Goal: Manage account settings

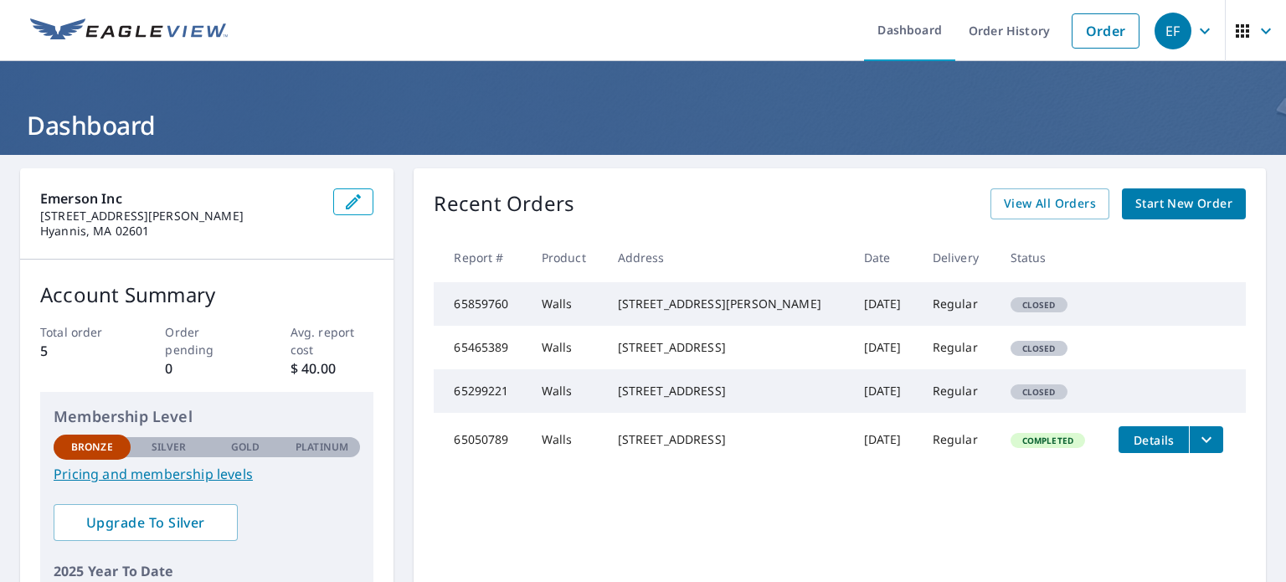
click at [1195, 29] on icon "button" at bounding box center [1205, 31] width 20 height 20
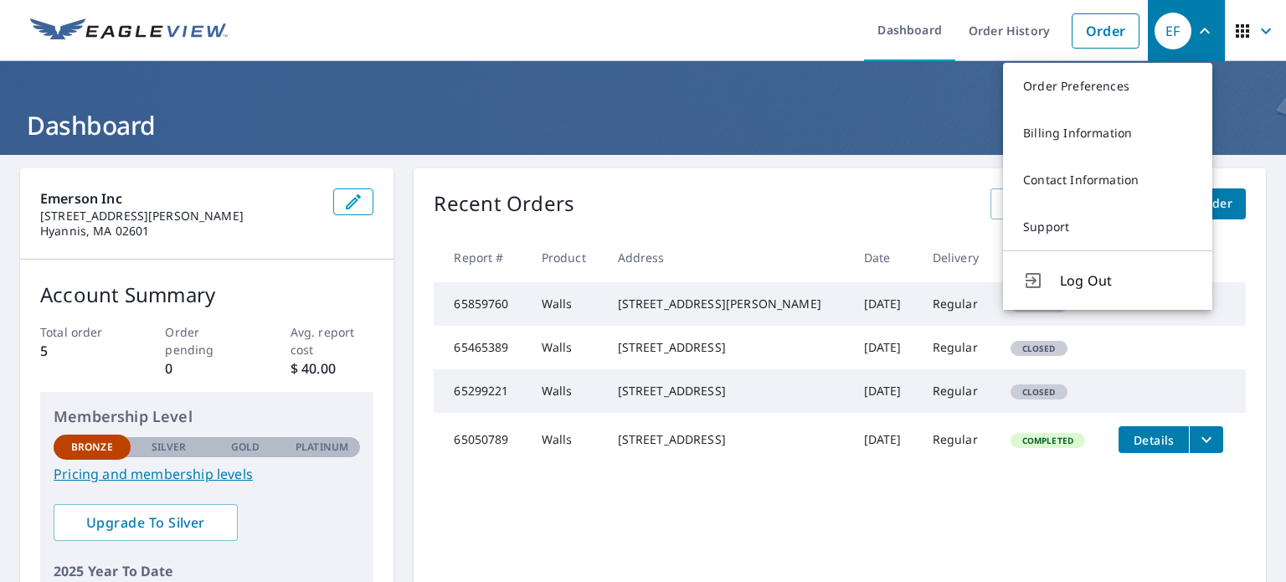
click at [1261, 31] on icon "button" at bounding box center [1266, 31] width 10 height 6
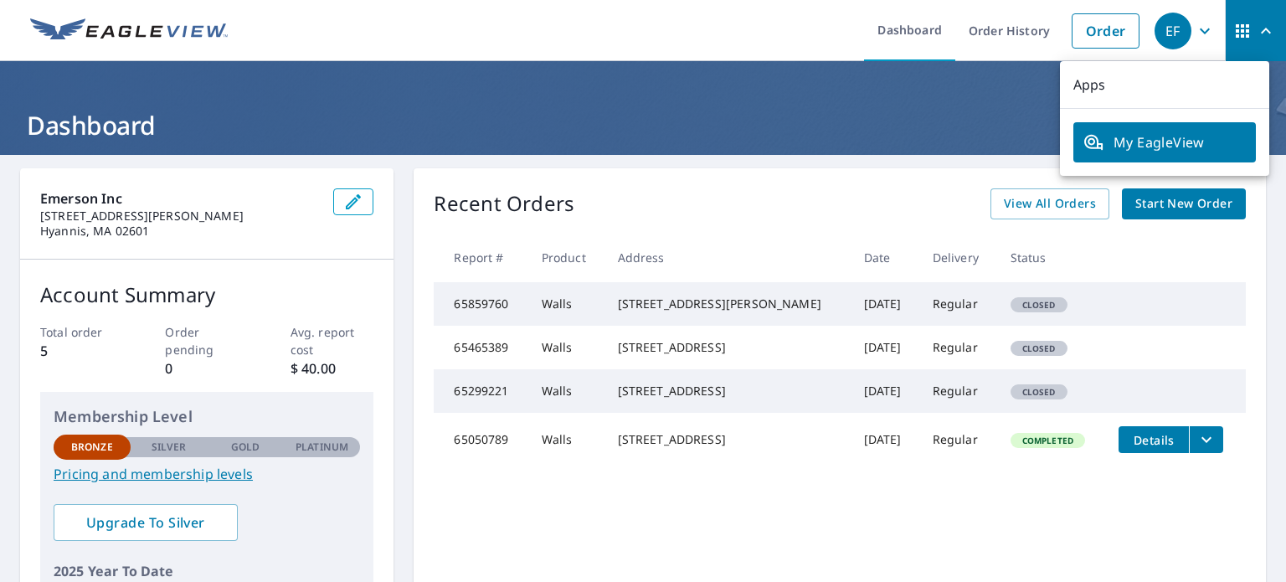
click at [1197, 28] on icon "button" at bounding box center [1205, 31] width 20 height 20
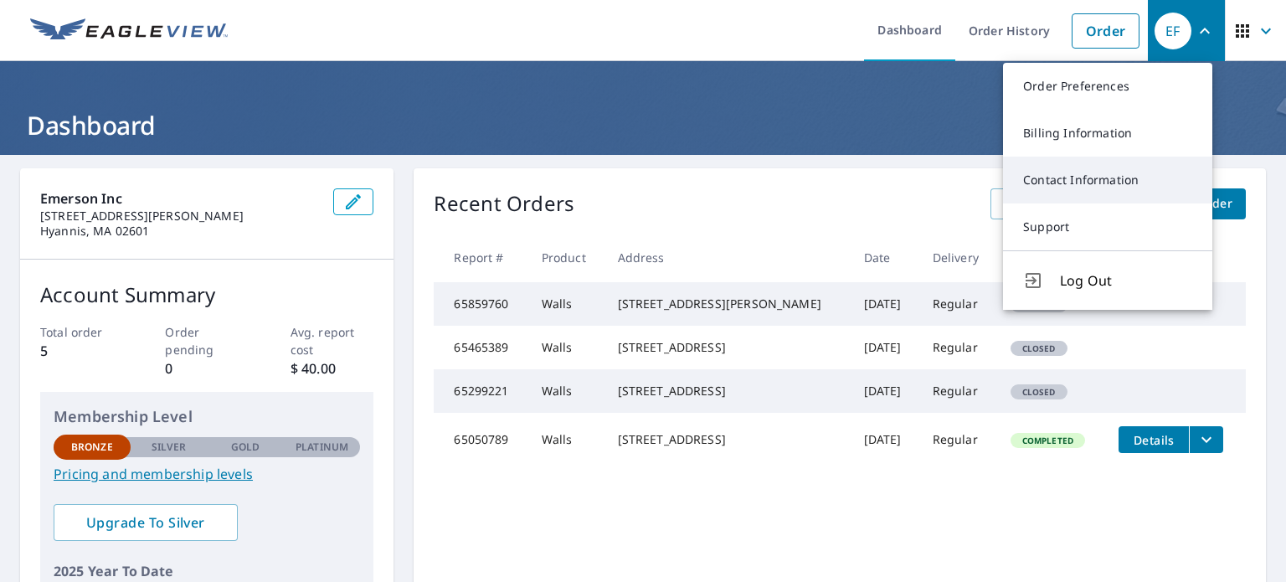
click at [1053, 190] on link "Contact Information" at bounding box center [1107, 180] width 209 height 47
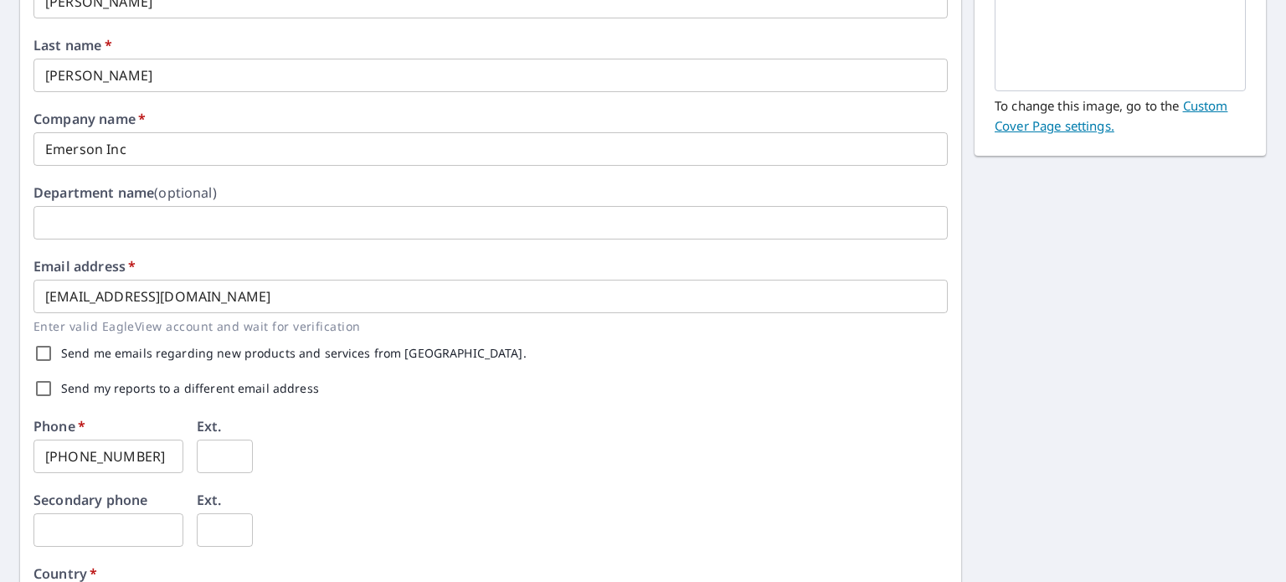
scroll to position [251, 0]
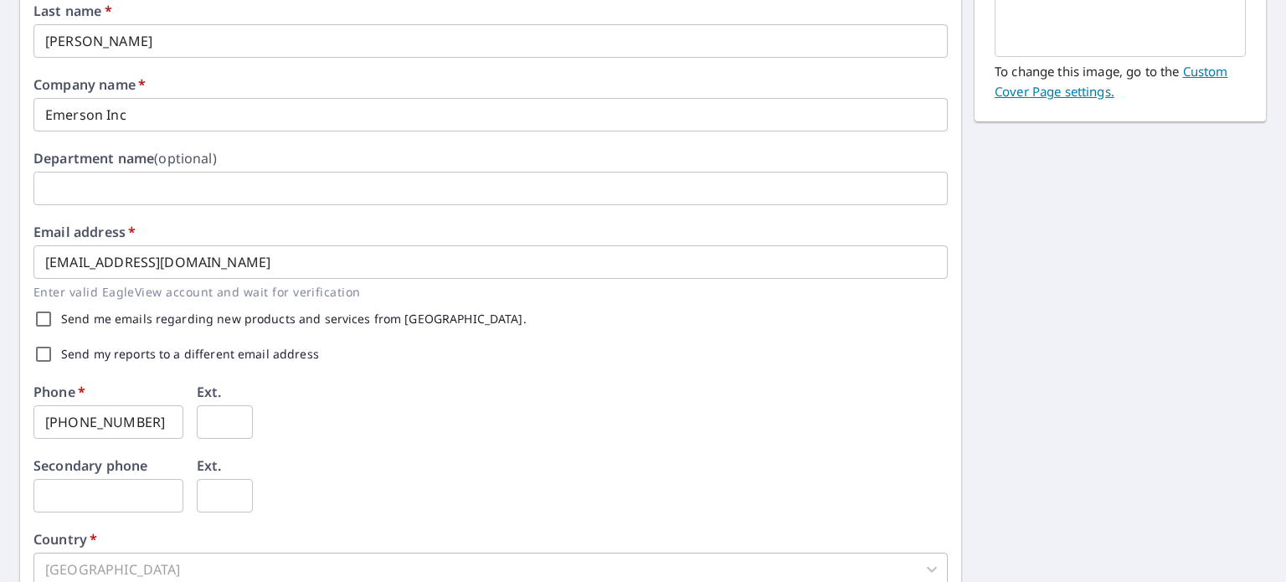
click at [234, 260] on input "[EMAIL_ADDRESS][DOMAIN_NAME]" at bounding box center [490, 261] width 914 height 33
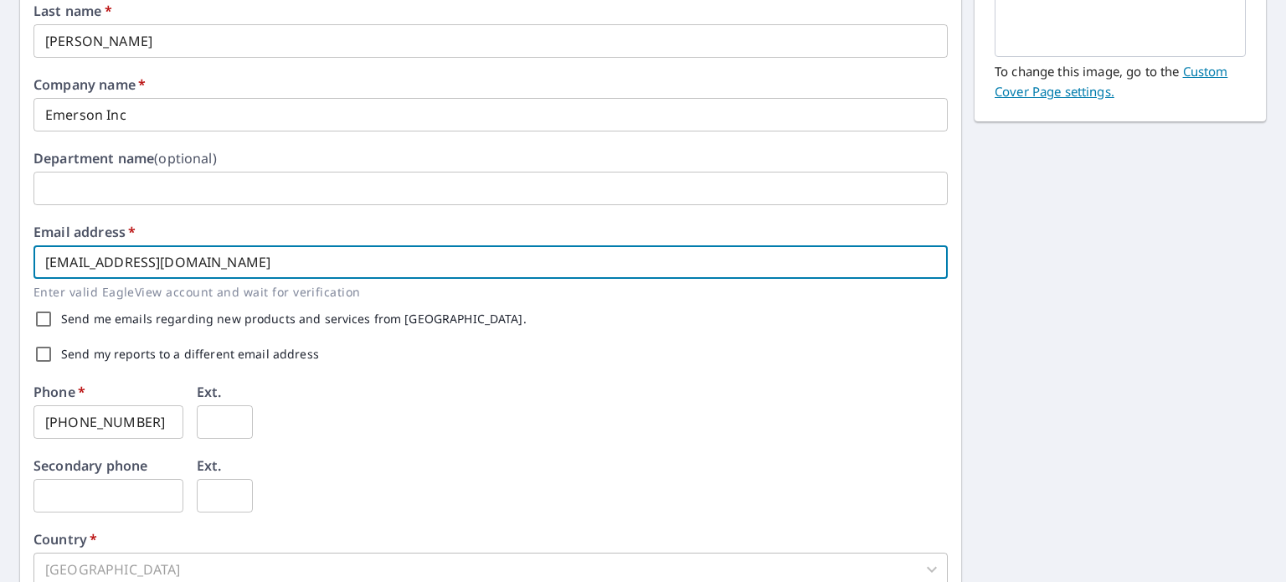
drag, startPoint x: 296, startPoint y: 268, endPoint x: 0, endPoint y: 240, distance: 296.9
click at [0, 240] on div "First name   * [PERSON_NAME] ​ Last name   * [PERSON_NAME] ​ Company name   * E…" at bounding box center [643, 394] width 1286 height 981
type input "e@[DOMAIN_NAME]"
click at [501, 425] on div "Phone   * [PHONE_NUMBER] ​ Ext. ​" at bounding box center [490, 422] width 914 height 74
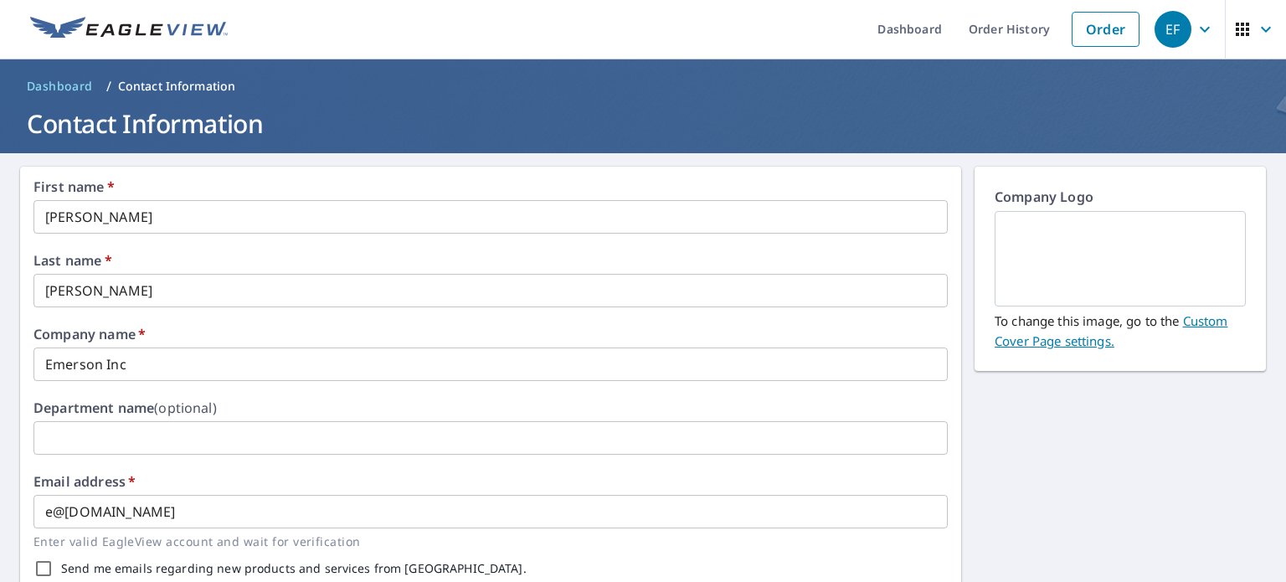
scroll to position [0, 0]
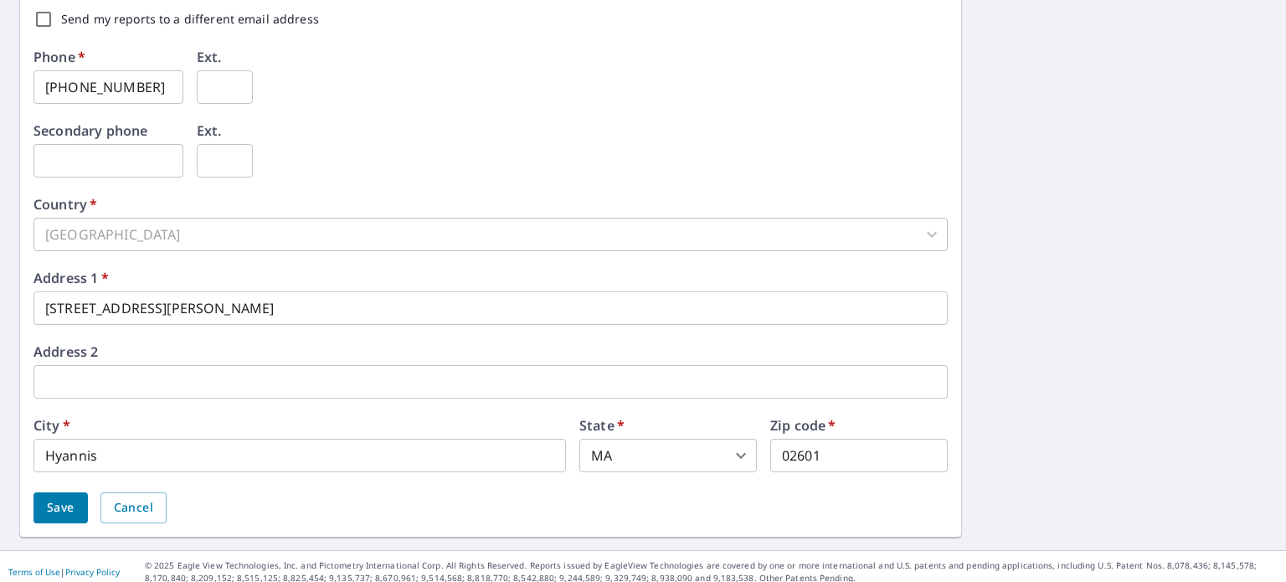
click at [64, 512] on span "Save" at bounding box center [61, 507] width 28 height 21
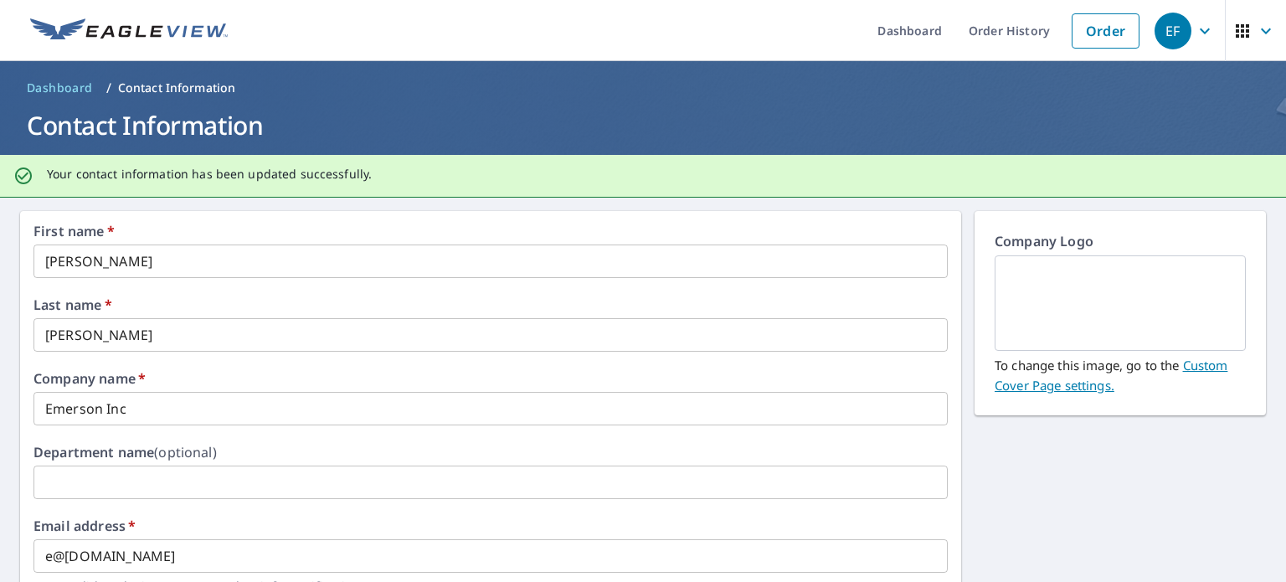
click at [1203, 30] on span "EF" at bounding box center [1187, 31] width 64 height 40
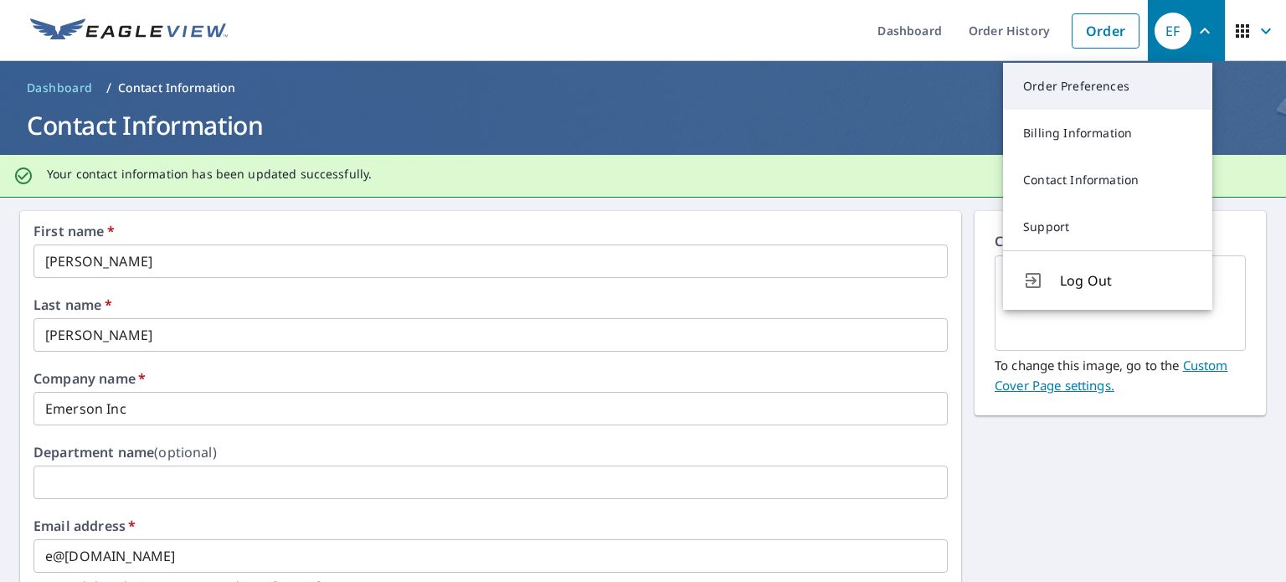
click at [1125, 80] on link "Order Preferences" at bounding box center [1107, 86] width 209 height 47
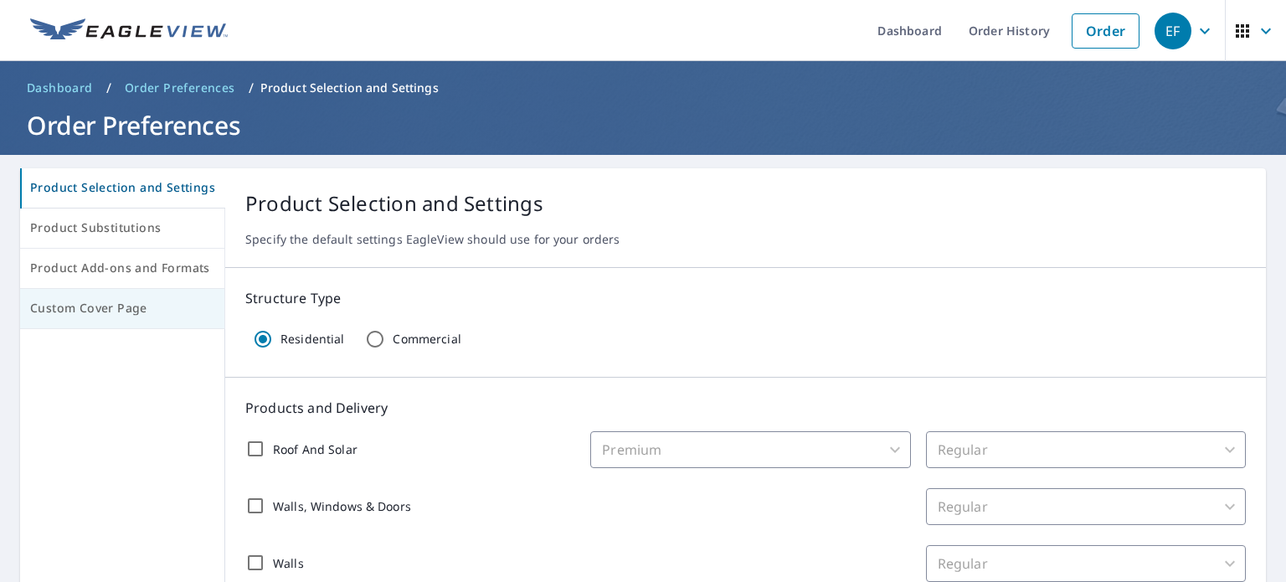
click at [87, 298] on span "Custom Cover Page" at bounding box center [122, 308] width 184 height 21
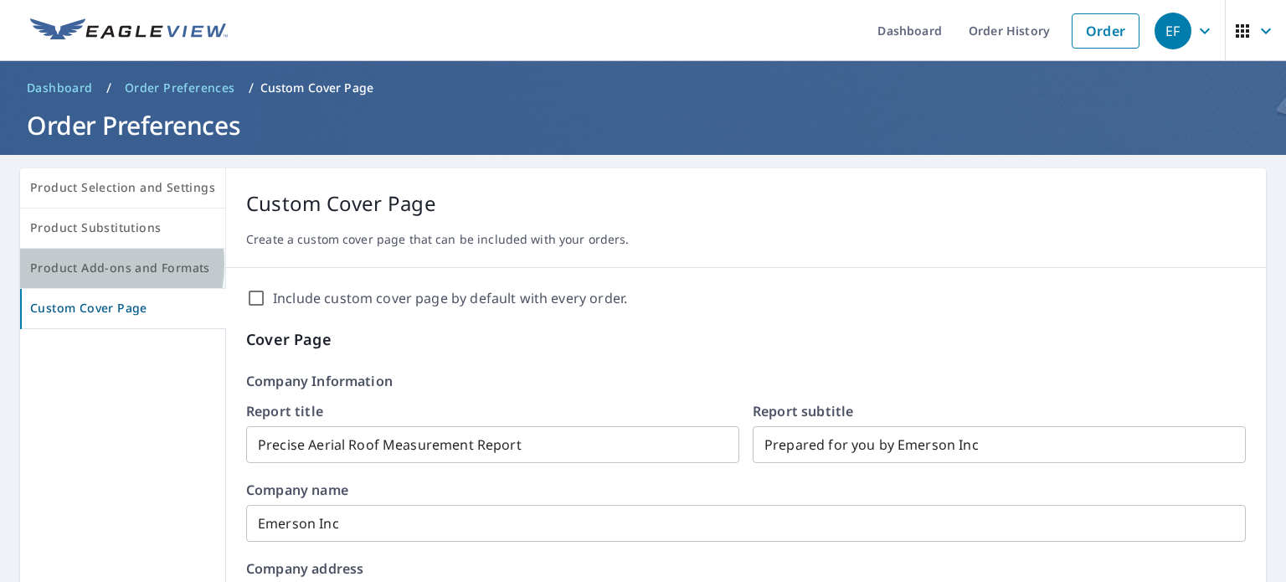
click at [95, 265] on span "Product Add-ons and Formats" at bounding box center [122, 268] width 185 height 21
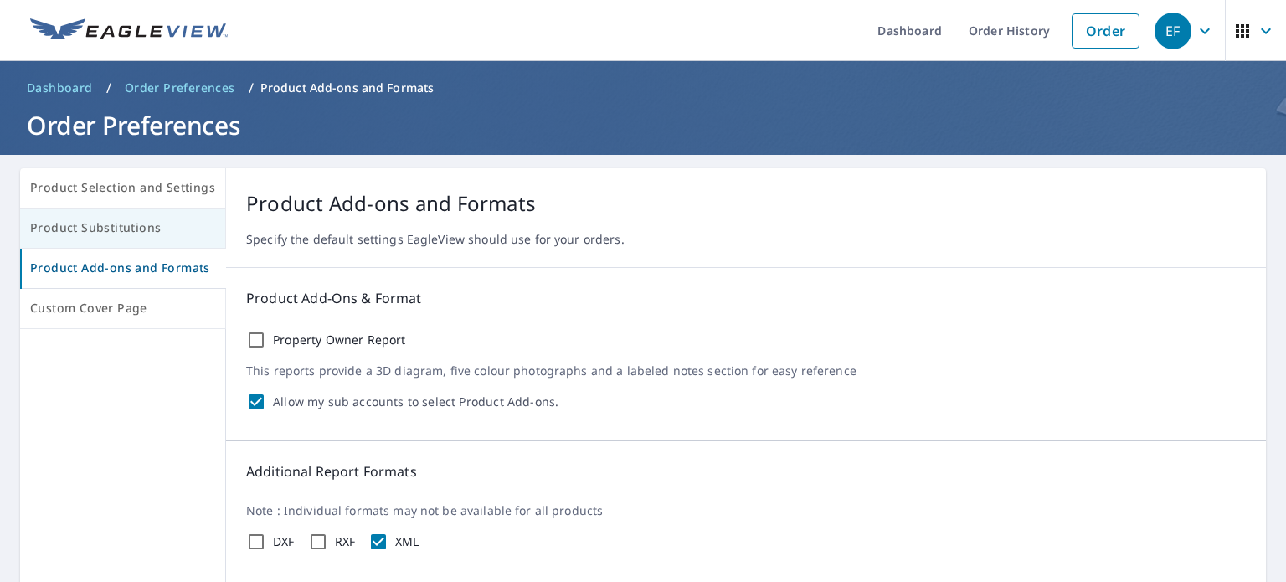
click at [101, 236] on span "Product Substitutions" at bounding box center [122, 228] width 185 height 21
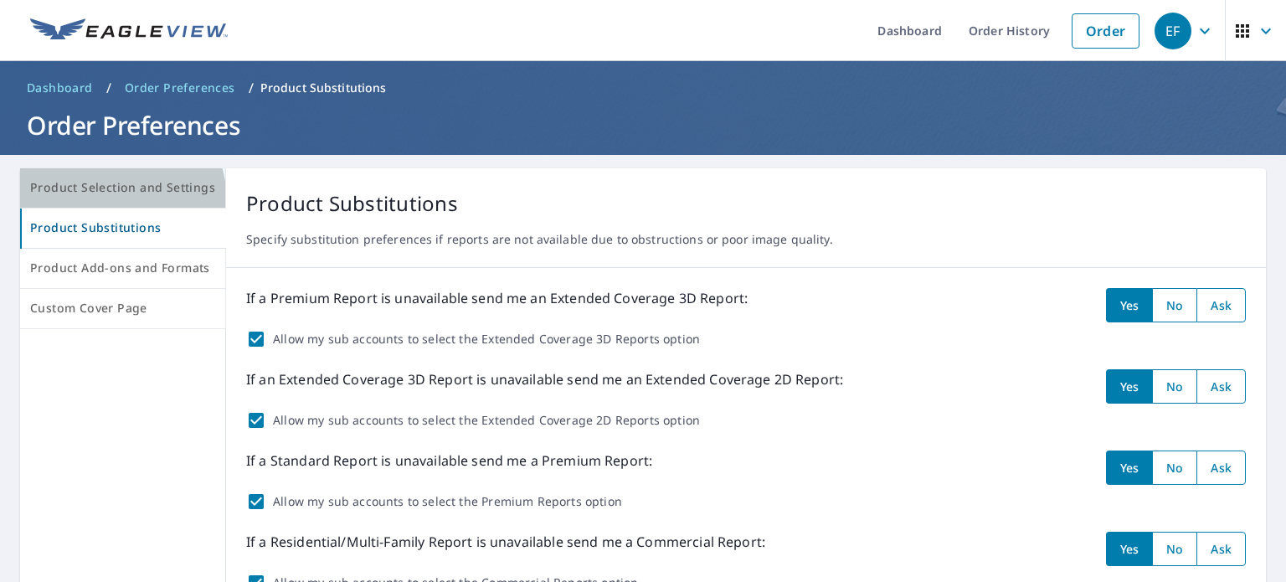
click at [111, 201] on button "Product Selection and Settings" at bounding box center [123, 188] width 206 height 40
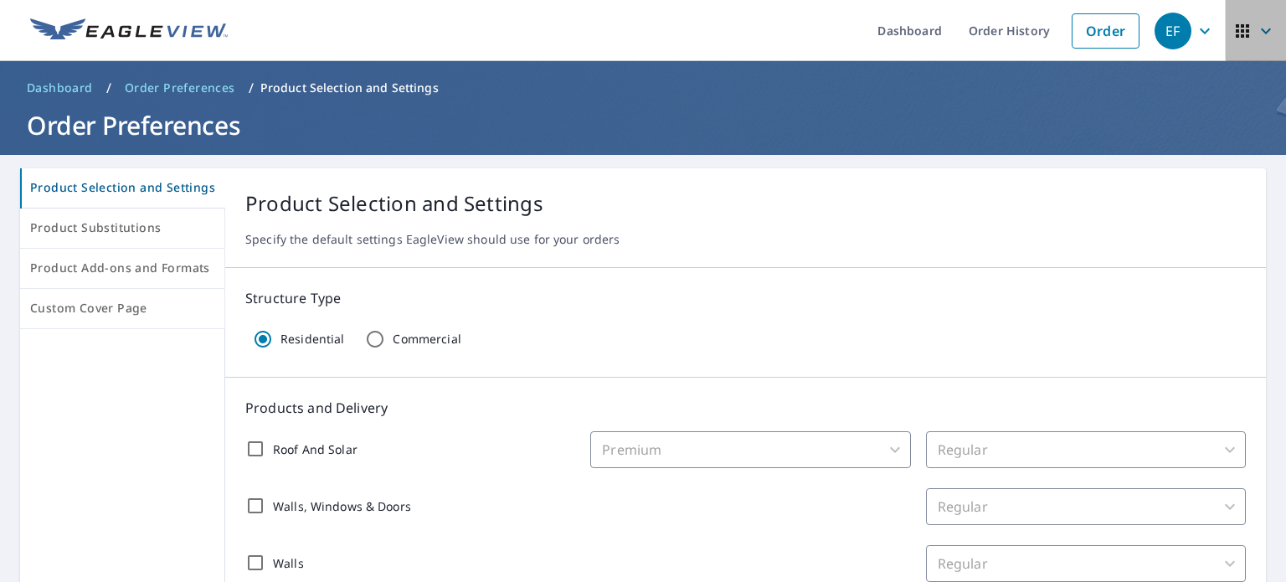
click at [1266, 22] on span "button" at bounding box center [1256, 31] width 47 height 40
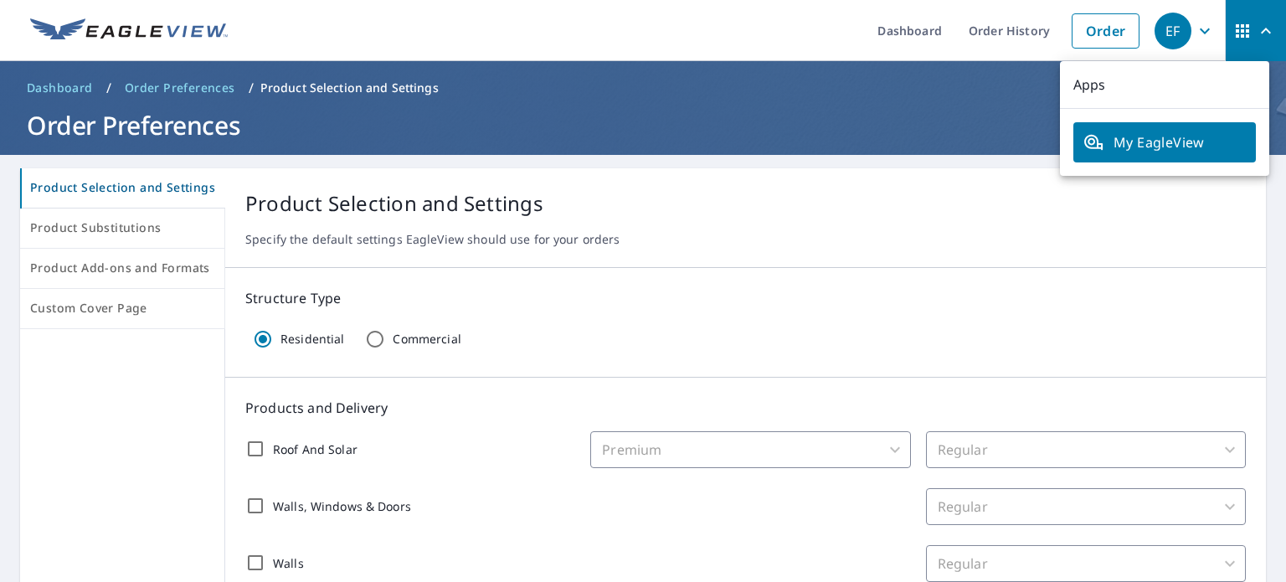
click at [1169, 29] on div "EF" at bounding box center [1173, 31] width 37 height 37
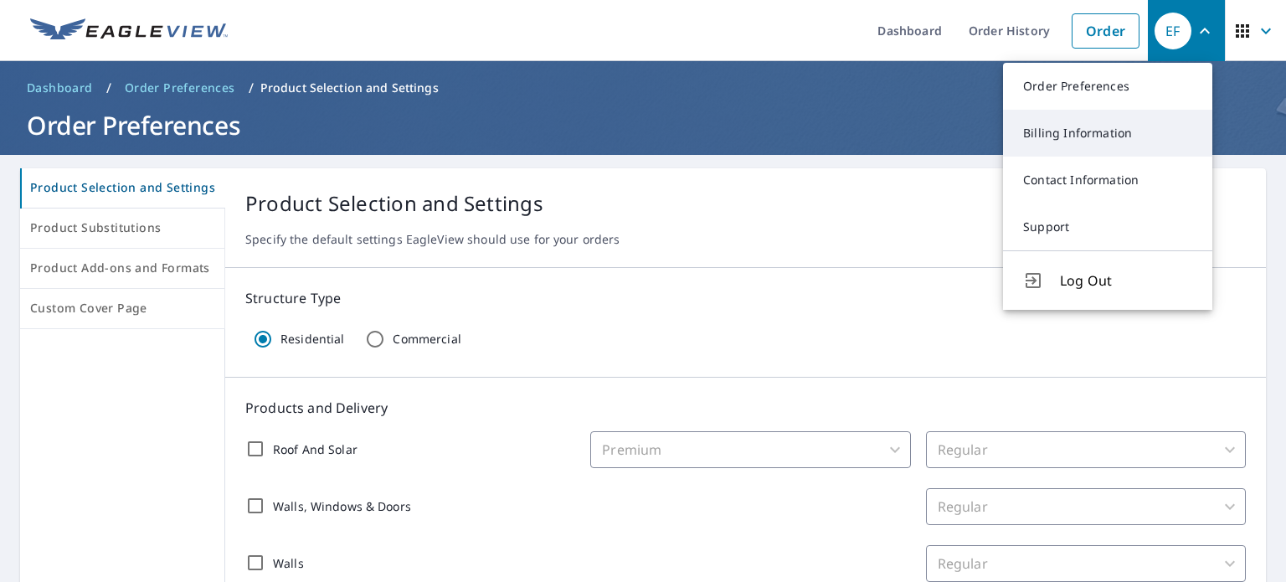
click at [1091, 131] on link "Billing Information" at bounding box center [1107, 133] width 209 height 47
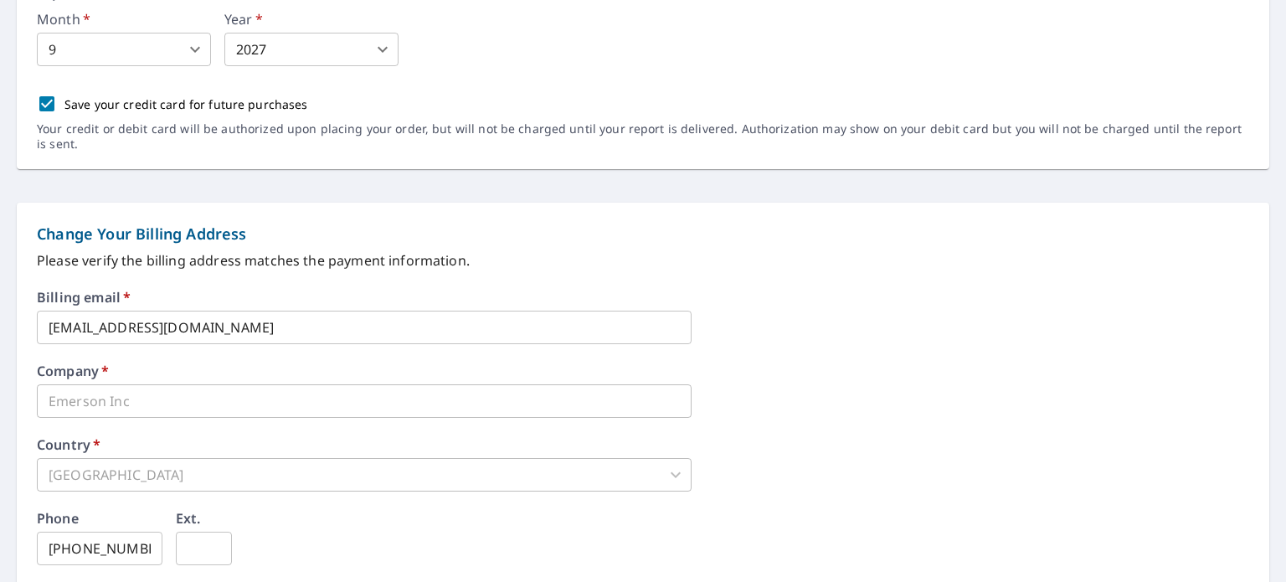
scroll to position [586, 0]
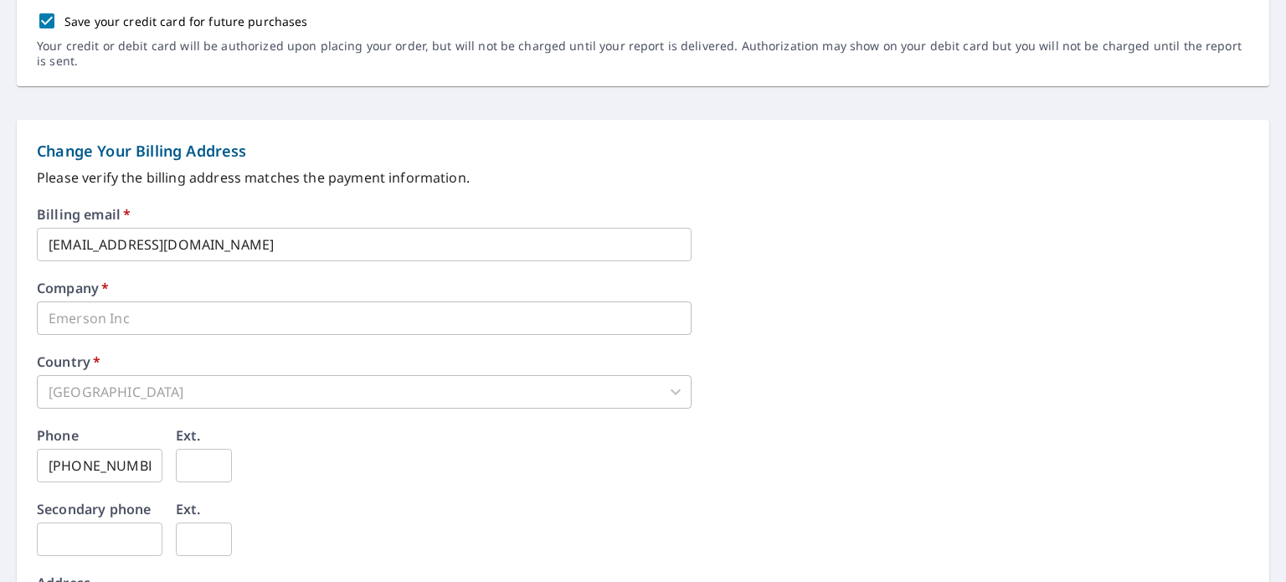
click at [162, 250] on input "[EMAIL_ADDRESS][DOMAIN_NAME]" at bounding box center [364, 244] width 655 height 33
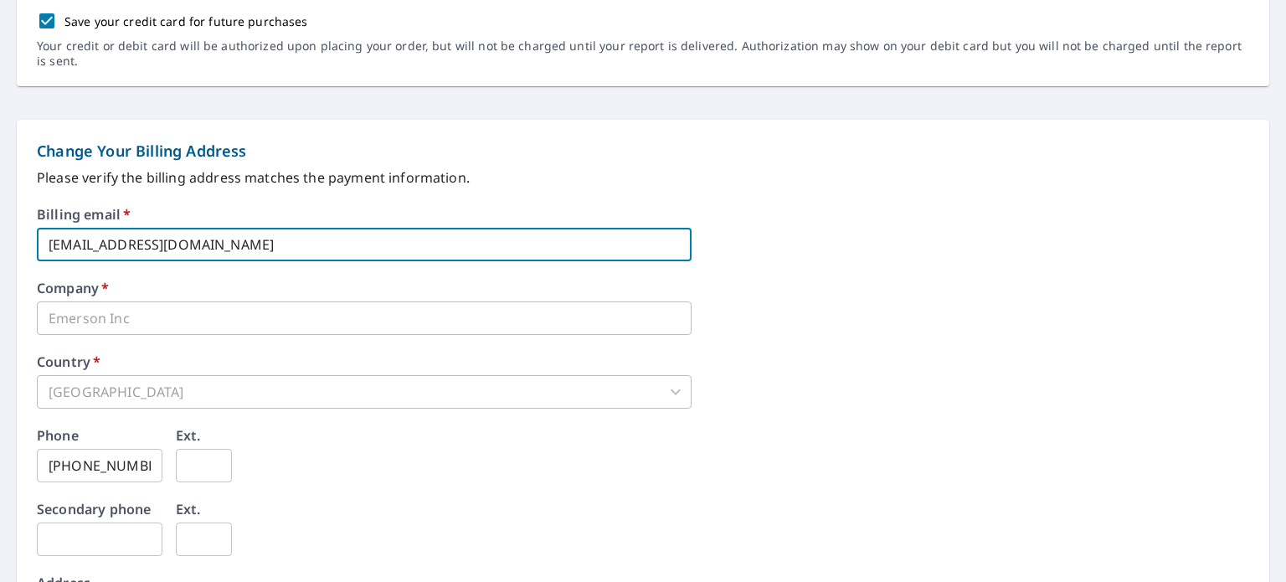
type textarea "gmail"
click at [162, 250] on input "[EMAIL_ADDRESS][DOMAIN_NAME]" at bounding box center [364, 244] width 655 height 33
type input "e@[DOMAIN_NAME]"
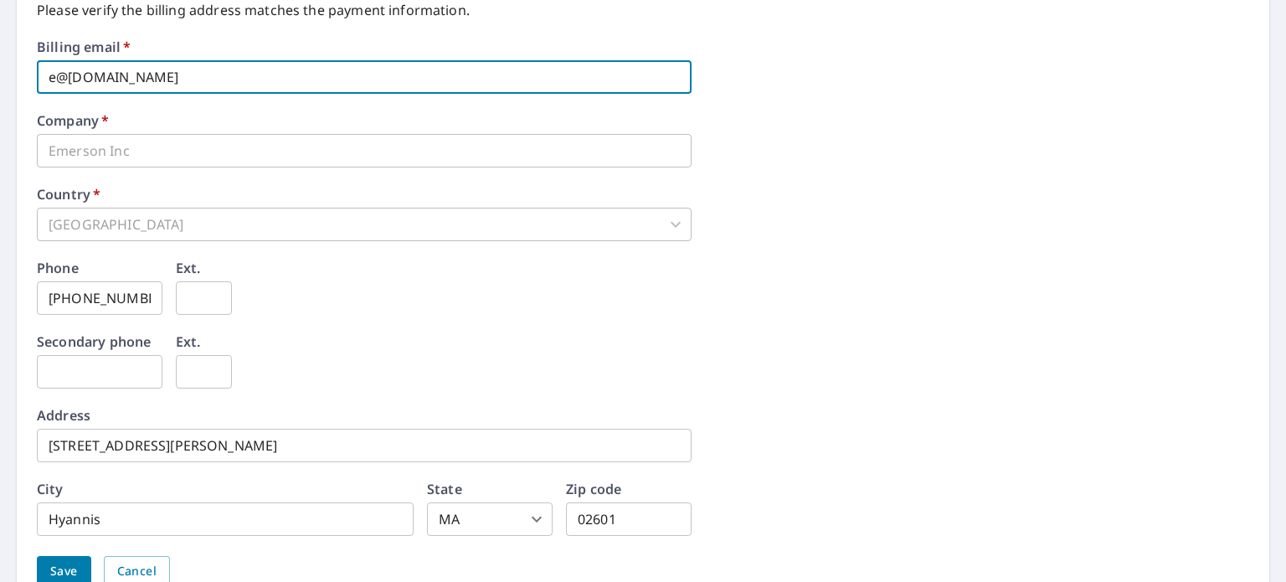
scroll to position [837, 0]
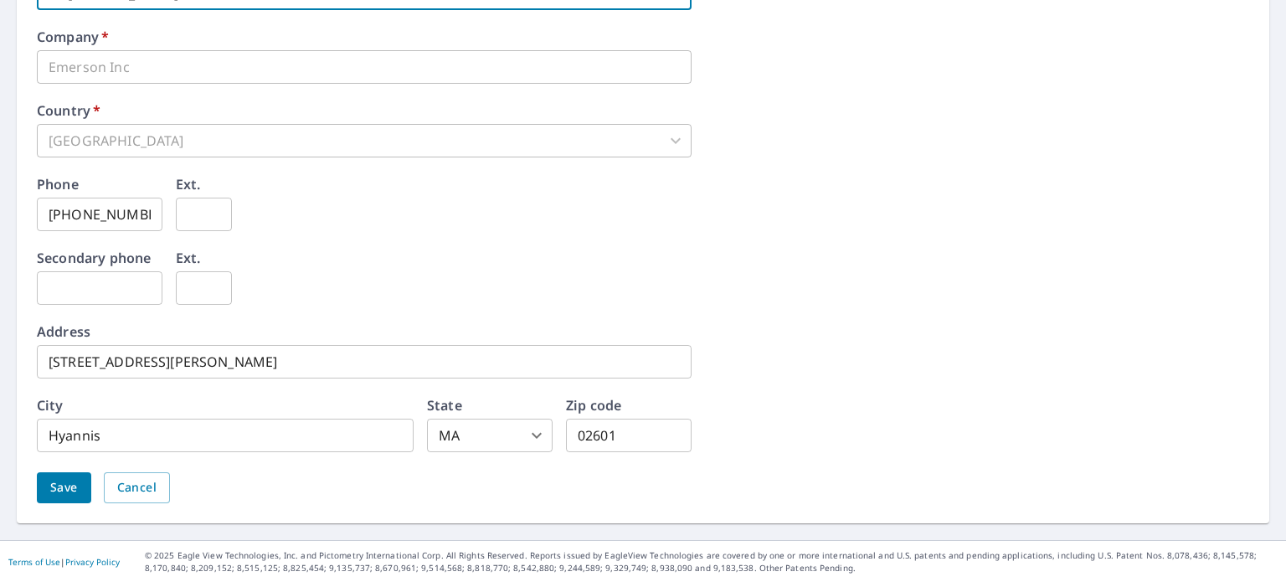
click at [62, 493] on span "Save" at bounding box center [64, 487] width 28 height 21
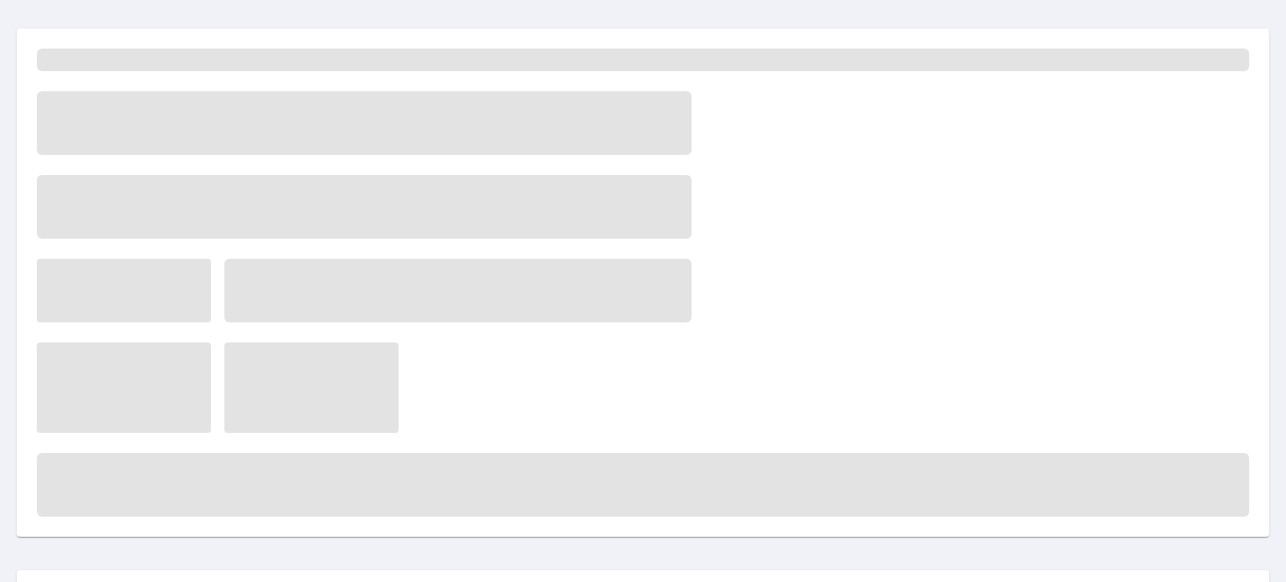
scroll to position [0, 0]
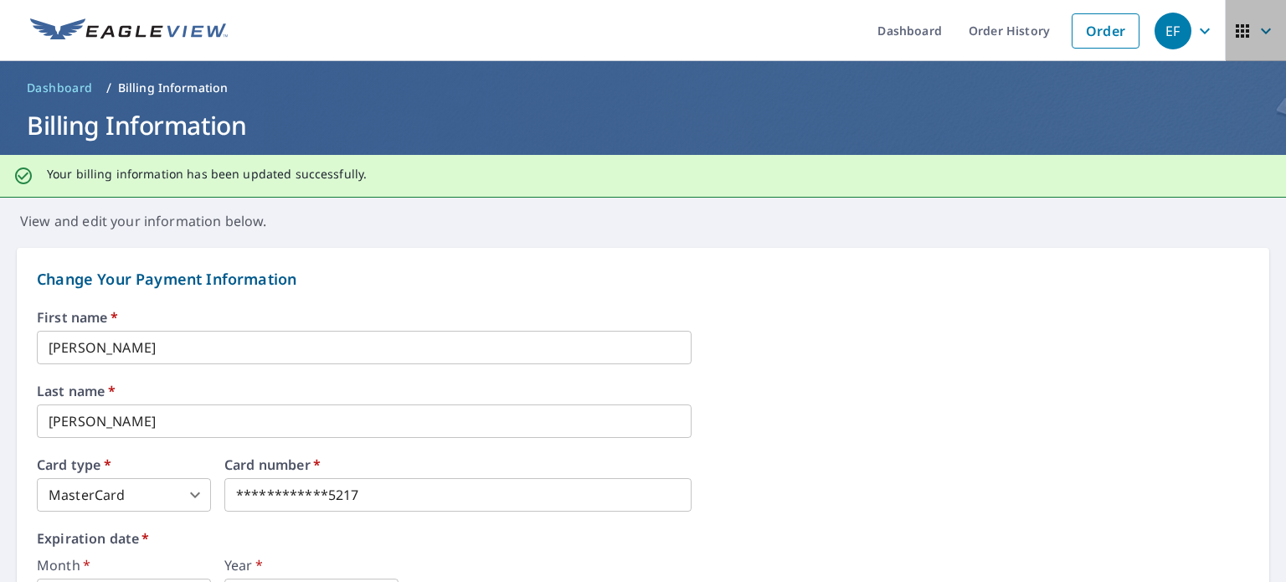
click at [1256, 21] on icon "button" at bounding box center [1266, 31] width 20 height 20
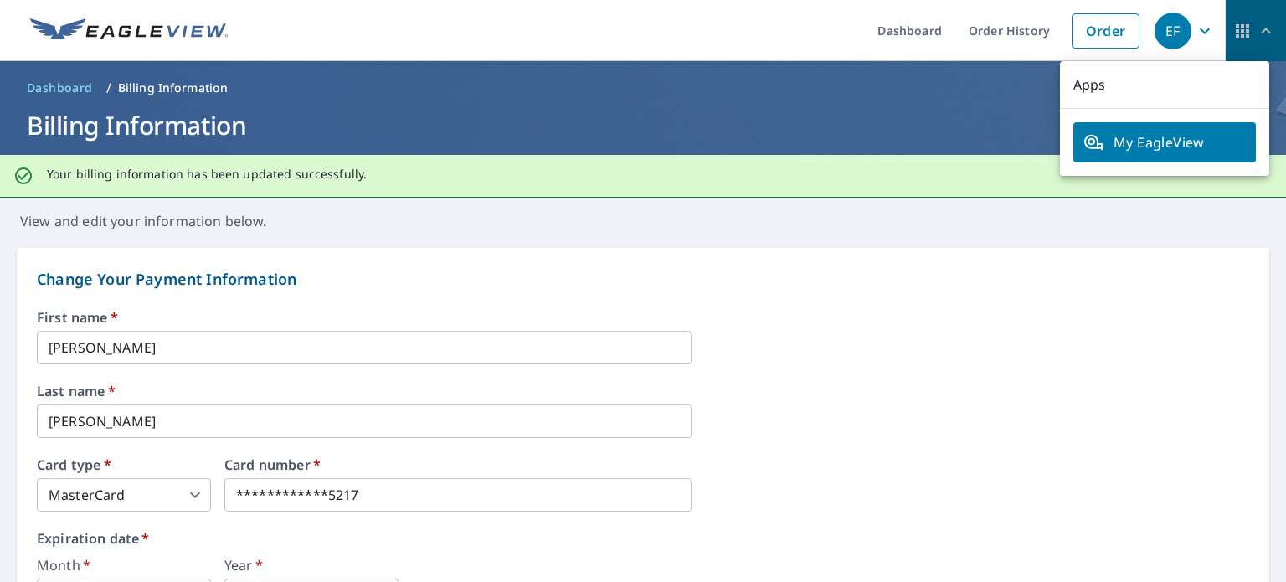
click at [1256, 18] on span "button" at bounding box center [1256, 31] width 47 height 40
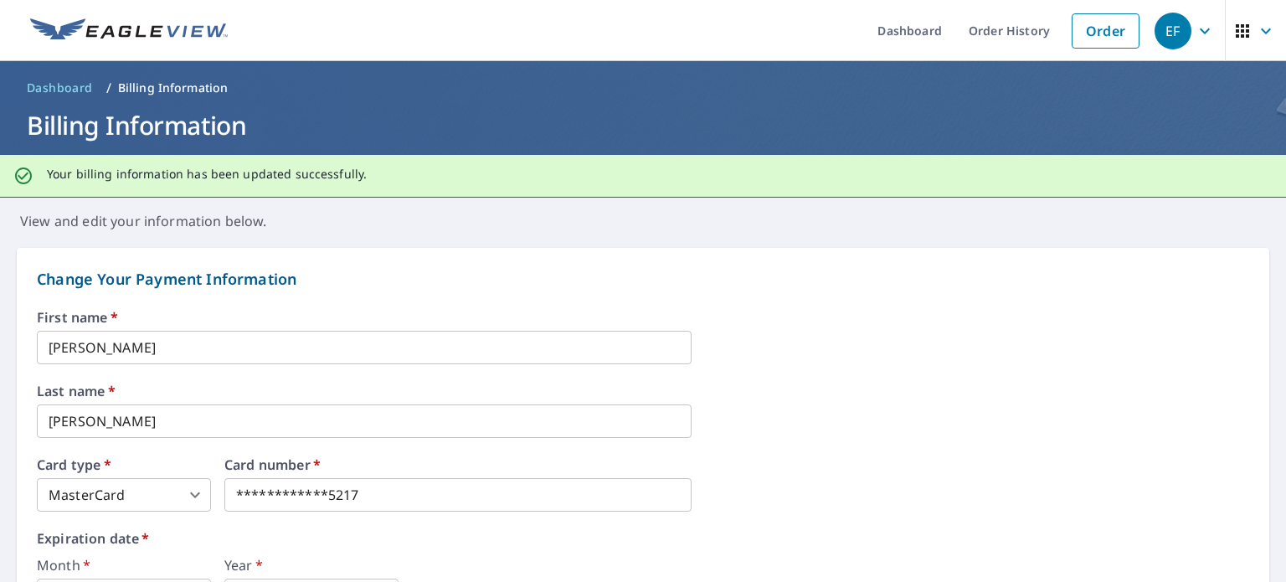
click at [1204, 25] on span "EF" at bounding box center [1187, 31] width 64 height 40
